Goal: Task Accomplishment & Management: Manage account settings

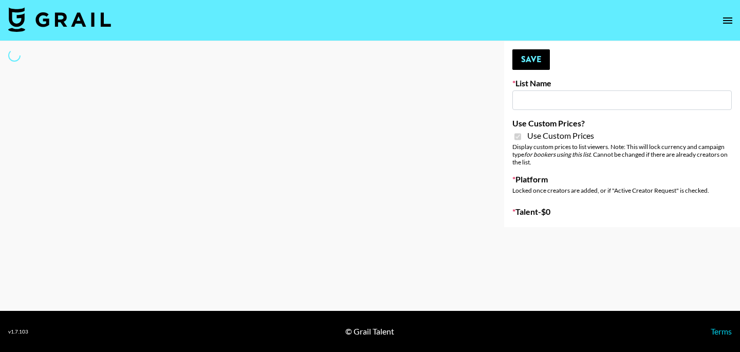
type input "Amaxy Beauty"
checkbox input "true"
select select "Brand"
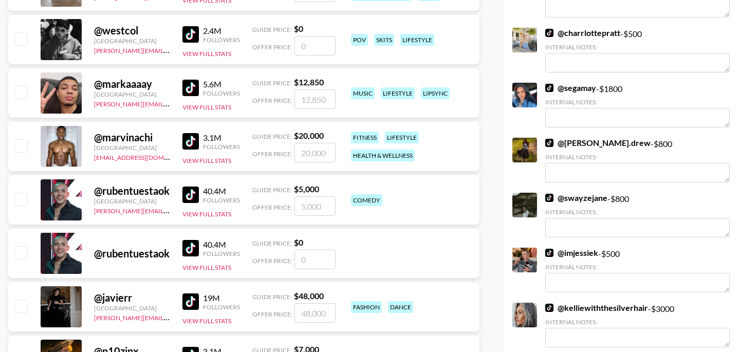
scroll to position [837, 0]
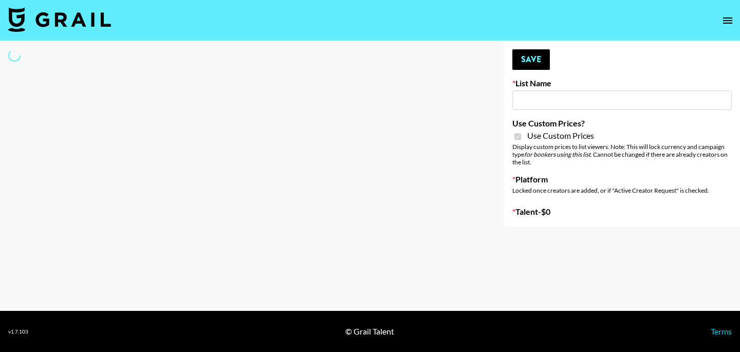
type input "Sleep & Glow"
checkbox input "true"
select select "Brand"
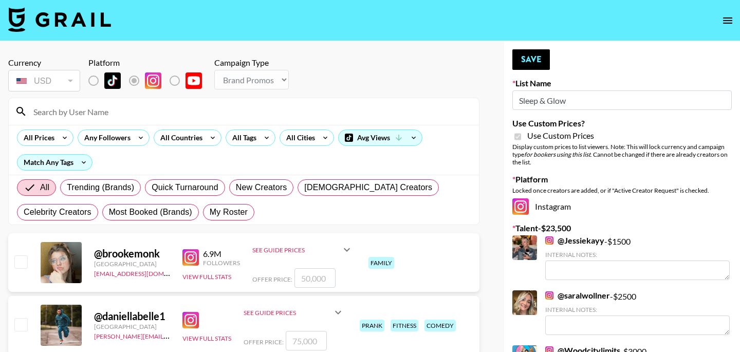
click at [142, 112] on input at bounding box center [250, 111] width 446 height 16
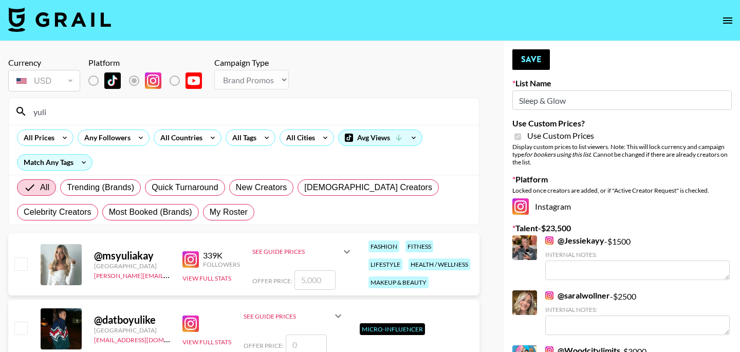
type input "yuli"
click at [22, 265] on input "checkbox" at bounding box center [20, 264] width 12 height 12
checkbox input "true"
type input "5000"
click at [536, 63] on button "Save" at bounding box center [531, 59] width 38 height 21
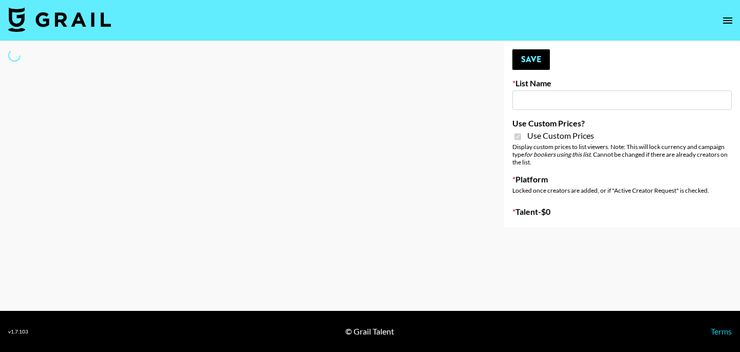
select select "Brand"
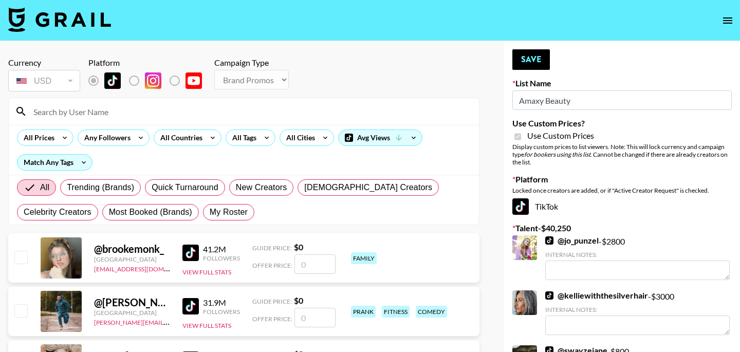
type input "Amaxy Beauty"
checkbox input "true"
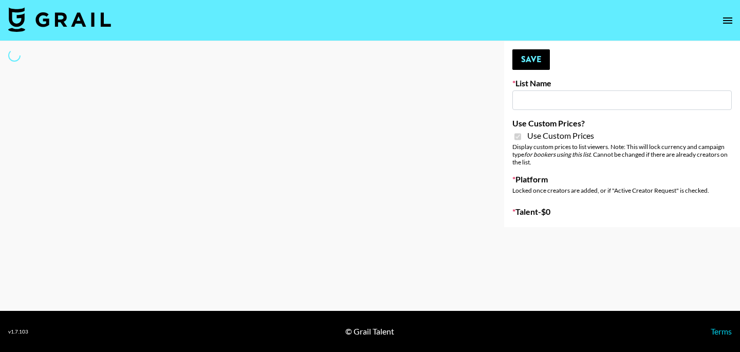
type input "Amaxy Beauty"
checkbox input "true"
select select "Brand"
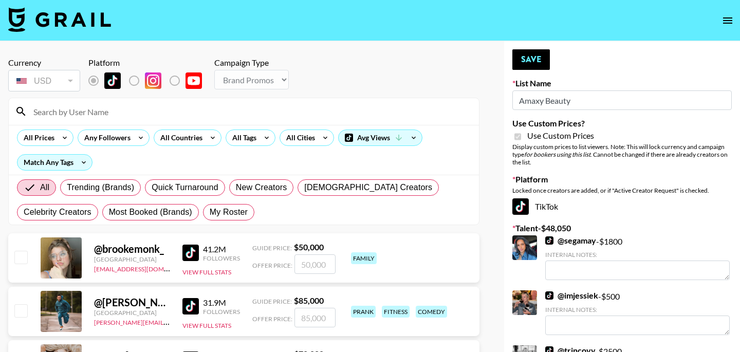
click at [191, 112] on input at bounding box center [250, 111] width 446 height 16
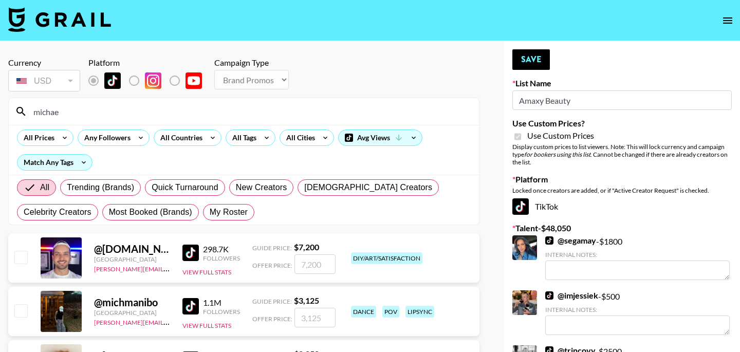
click at [253, 111] on input "michae" at bounding box center [250, 111] width 446 height 16
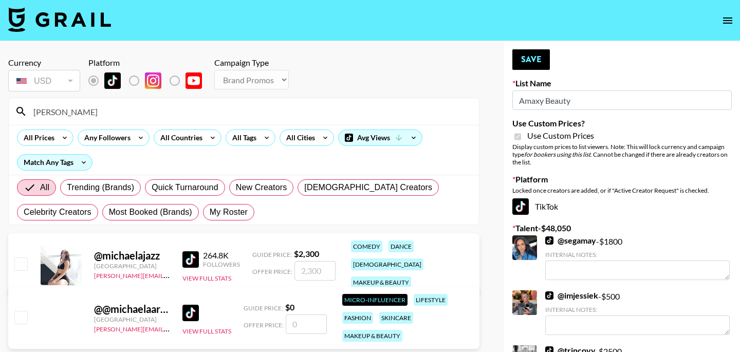
type input "[PERSON_NAME]"
click at [23, 260] on input "checkbox" at bounding box center [20, 264] width 12 height 12
checkbox input "true"
type input "2300"
click at [228, 104] on input "[PERSON_NAME]" at bounding box center [250, 111] width 446 height 16
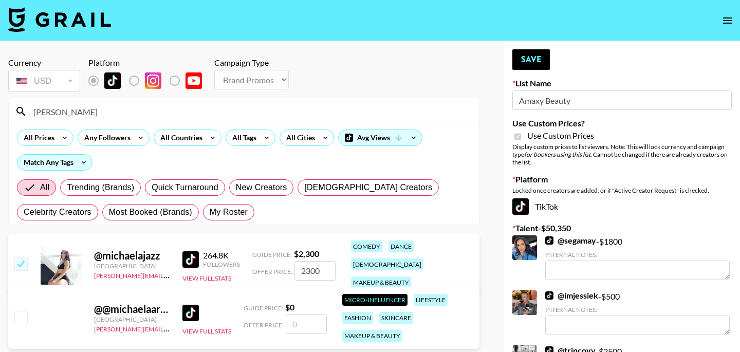
click at [228, 104] on input "[PERSON_NAME]" at bounding box center [250, 111] width 446 height 16
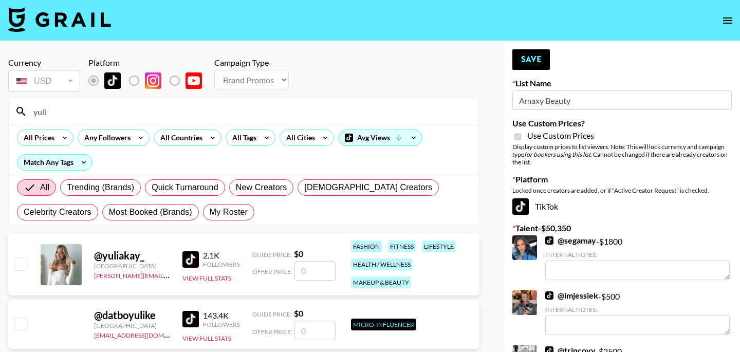
type input "yulia"
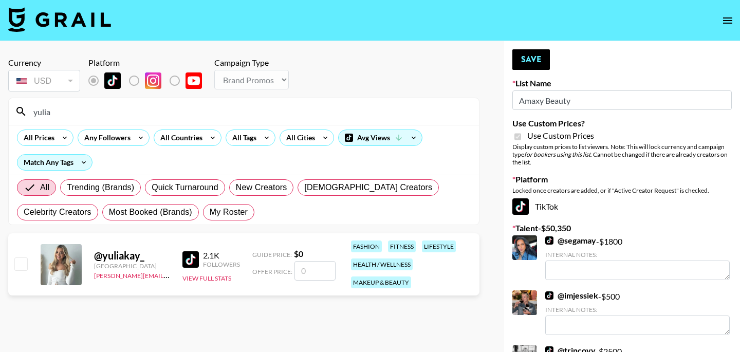
click at [19, 267] on input "checkbox" at bounding box center [20, 264] width 12 height 12
checkbox input "false"
click at [327, 271] on input "number" at bounding box center [315, 271] width 41 height 20
click at [407, 116] on input "yulia" at bounding box center [250, 111] width 446 height 16
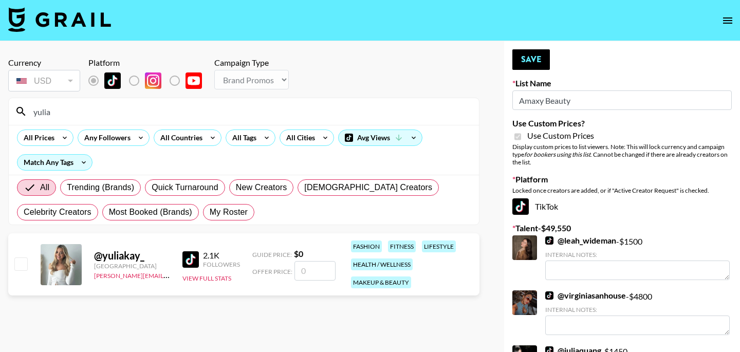
click at [407, 116] on input "yulia" at bounding box center [250, 111] width 446 height 16
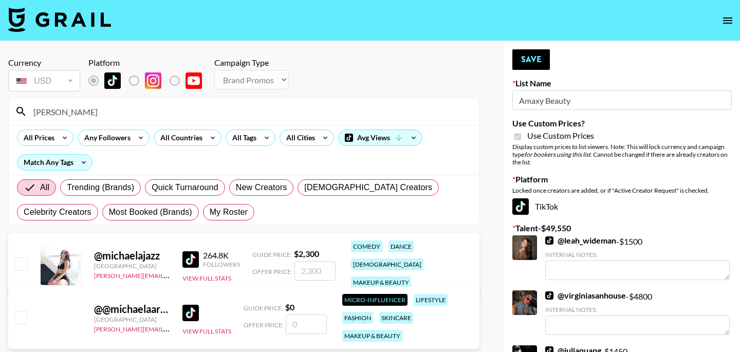
type input "[PERSON_NAME]"
click at [234, 268] on div "264.8K Followers View Full Stats" at bounding box center [211, 264] width 58 height 36
click at [32, 263] on div "@ michaelajazz Canada [PERSON_NAME][EMAIL_ADDRESS][DOMAIN_NAME] 264.8K Follower…" at bounding box center [243, 264] width 471 height 62
click at [25, 262] on input "checkbox" at bounding box center [20, 264] width 12 height 12
checkbox input "true"
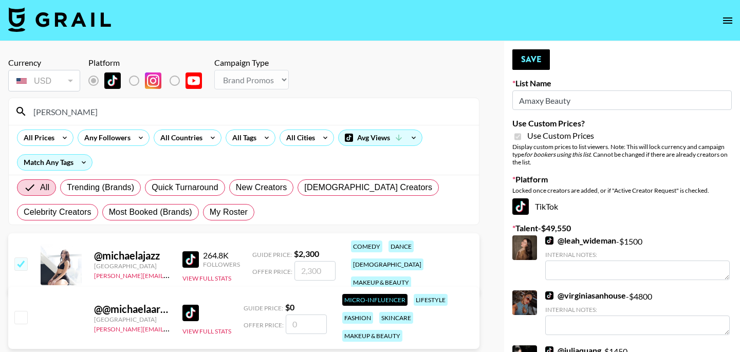
type input "2300"
click at [538, 64] on button "Save" at bounding box center [531, 59] width 38 height 21
